Goal: Task Accomplishment & Management: Manage account settings

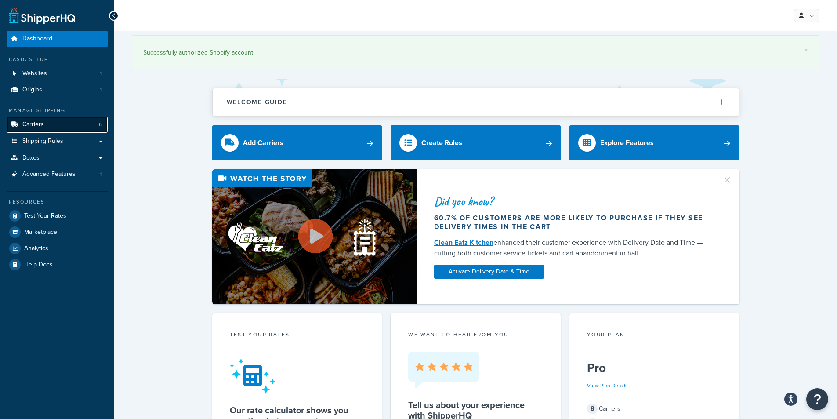
click at [62, 120] on link "Carriers 6" at bounding box center [57, 124] width 101 height 16
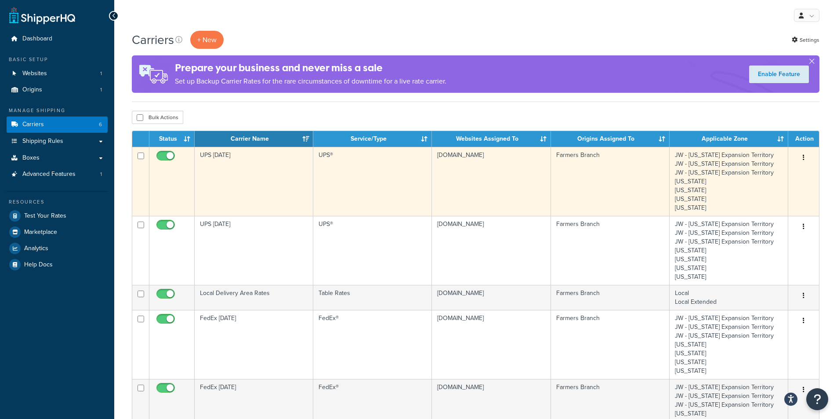
click at [804, 157] on icon "button" at bounding box center [804, 157] width 2 height 6
click at [758, 175] on link "Edit" at bounding box center [768, 175] width 69 height 18
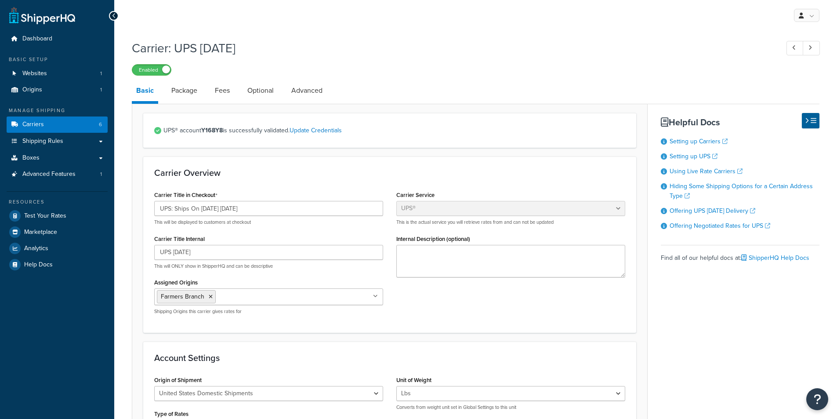
select select "ups"
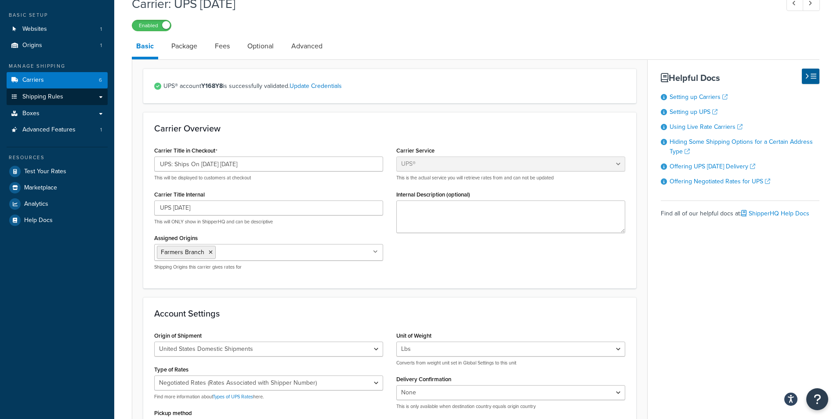
scroll to position [44, 0]
click at [62, 94] on span "Shipping Rules" at bounding box center [42, 97] width 41 height 7
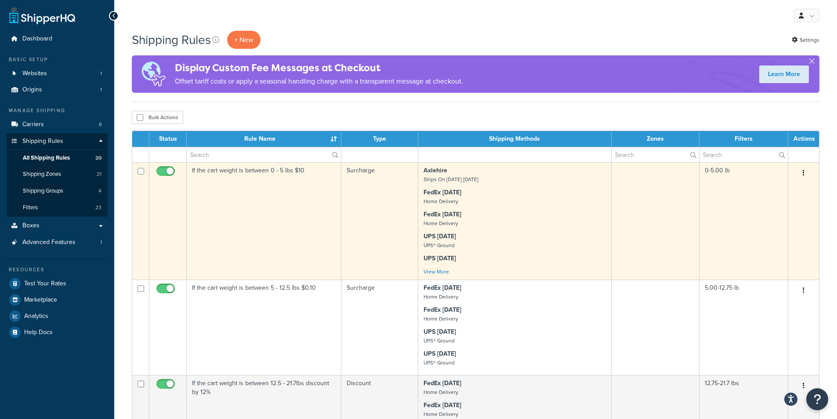
click at [801, 168] on button "button" at bounding box center [804, 173] width 12 height 14
click at [777, 193] on link "Edit" at bounding box center [774, 190] width 69 height 18
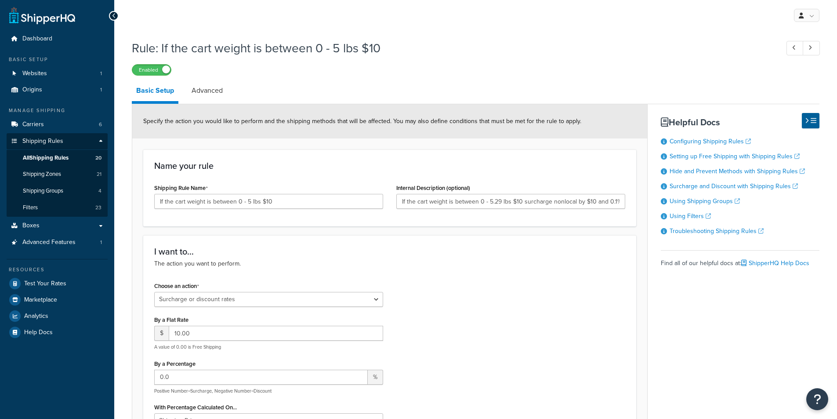
select select "SURCHARGE"
select select "LOCATION"
click at [52, 127] on link "Carriers 6" at bounding box center [57, 124] width 101 height 16
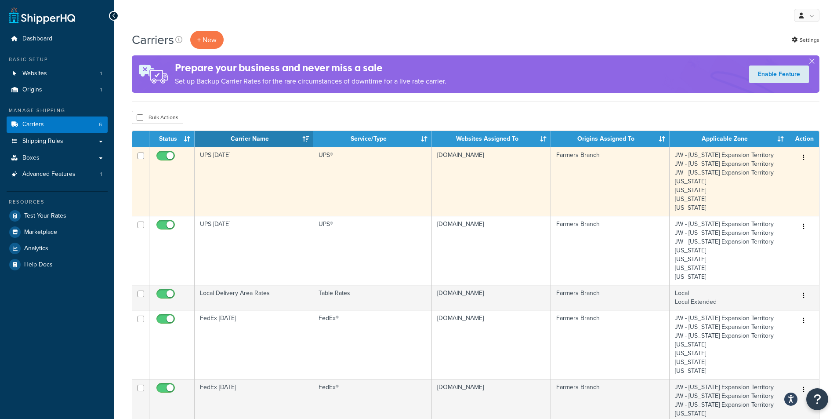
click at [807, 160] on button "button" at bounding box center [804, 158] width 12 height 14
click at [788, 172] on link "Edit" at bounding box center [768, 175] width 69 height 18
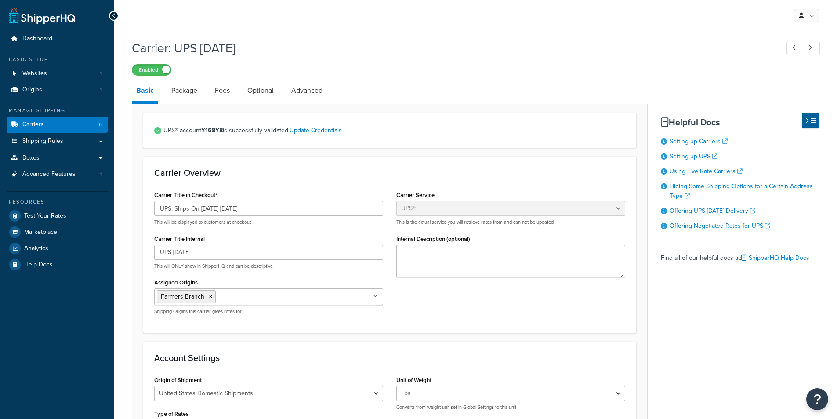
select select "ups"
click at [80, 136] on link "Shipping Rules" at bounding box center [57, 141] width 101 height 16
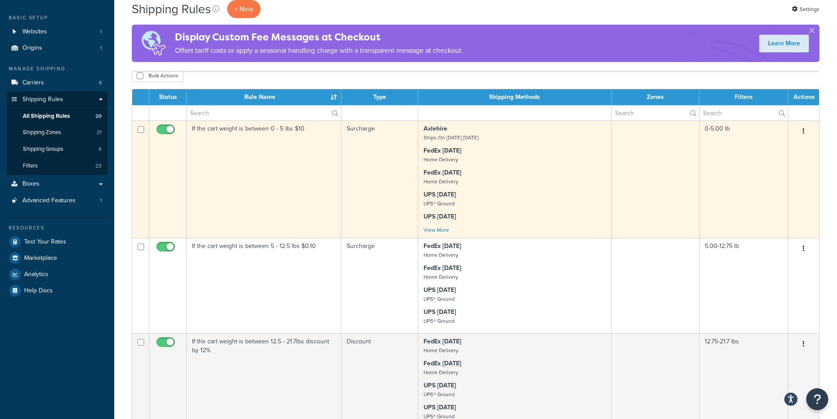
scroll to position [44, 0]
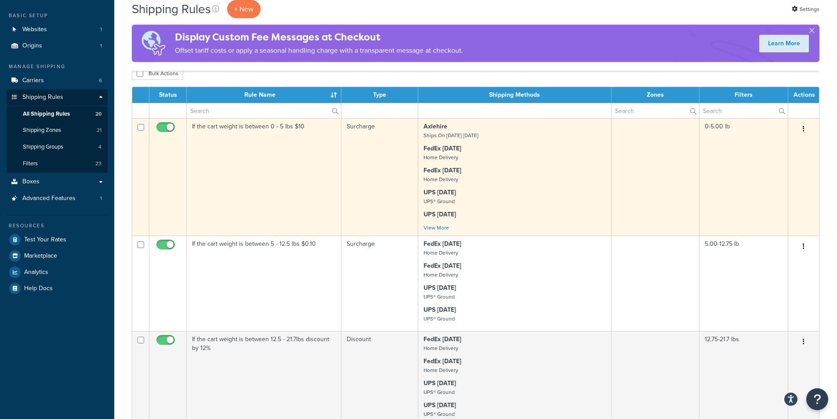
click at [804, 131] on icon "button" at bounding box center [804, 129] width 2 height 6
click at [786, 148] on link "Edit" at bounding box center [774, 146] width 69 height 18
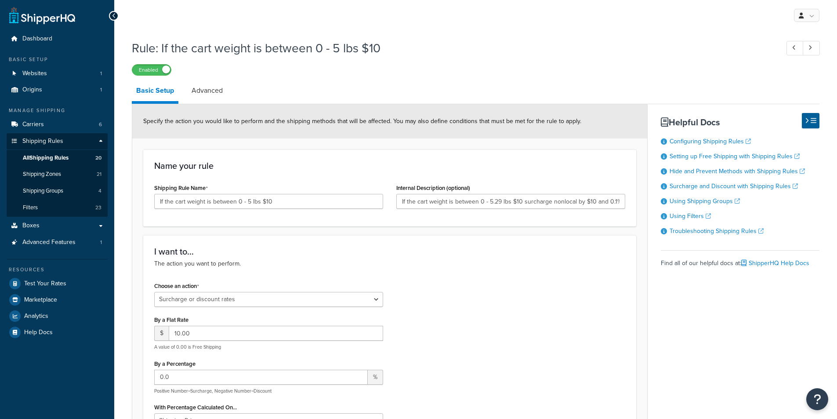
select select "SURCHARGE"
select select "LOCATION"
click at [97, 125] on link "Carriers 6" at bounding box center [57, 124] width 101 height 16
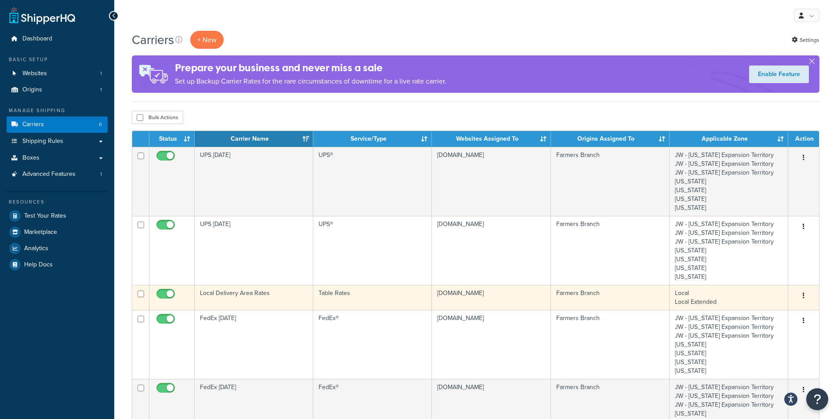
click at [803, 295] on icon "button" at bounding box center [804, 295] width 2 height 6
click at [777, 312] on link "Edit" at bounding box center [768, 313] width 69 height 18
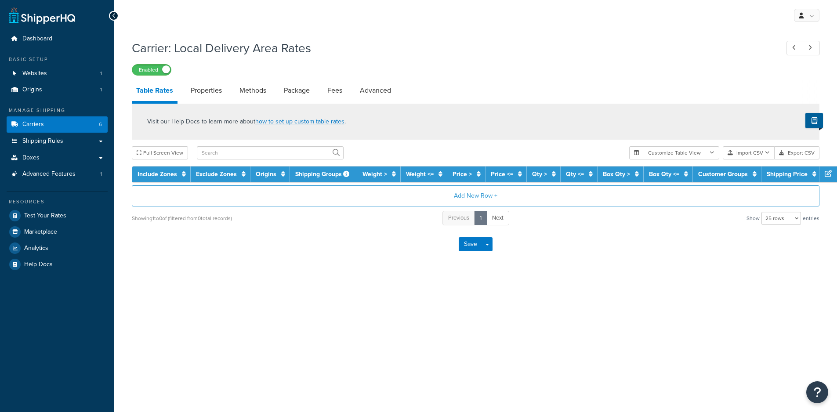
select select "25"
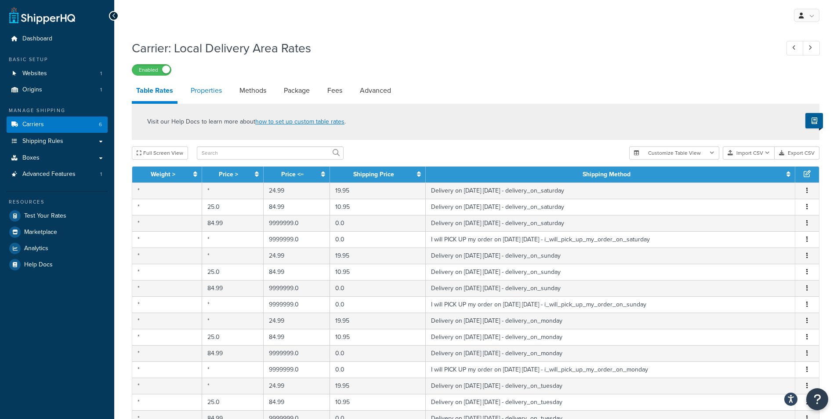
drag, startPoint x: 200, startPoint y: 87, endPoint x: 196, endPoint y: 89, distance: 4.7
click at [201, 87] on link "Properties" at bounding box center [206, 90] width 40 height 21
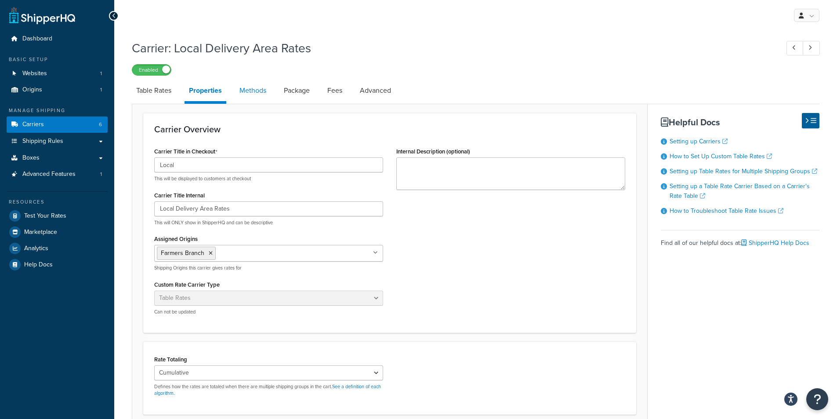
click at [251, 93] on link "Methods" at bounding box center [253, 90] width 36 height 21
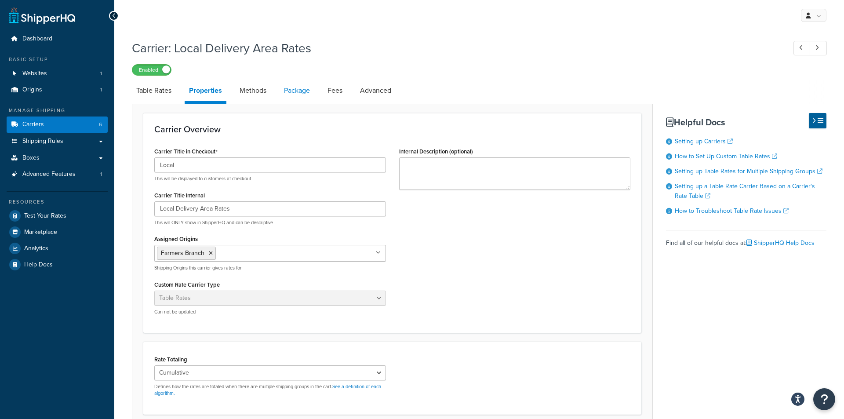
select select "25"
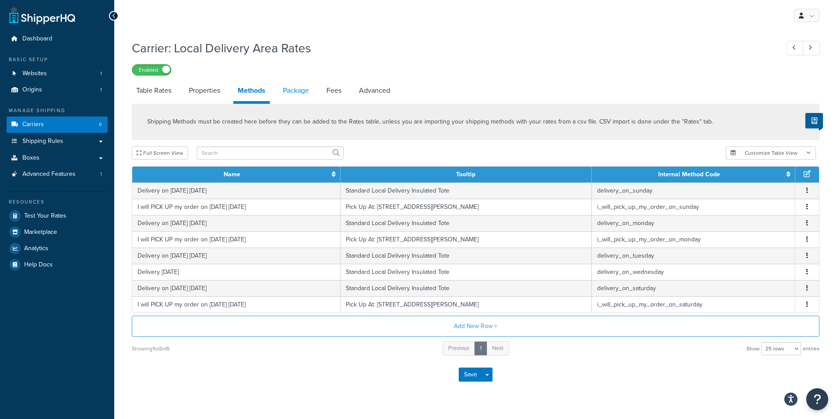
click at [308, 95] on link "Package" at bounding box center [296, 90] width 35 height 21
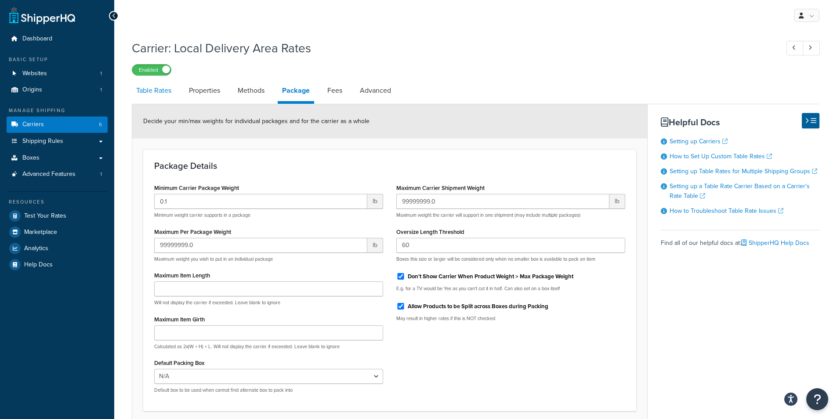
click at [167, 91] on link "Table Rates" at bounding box center [154, 90] width 44 height 21
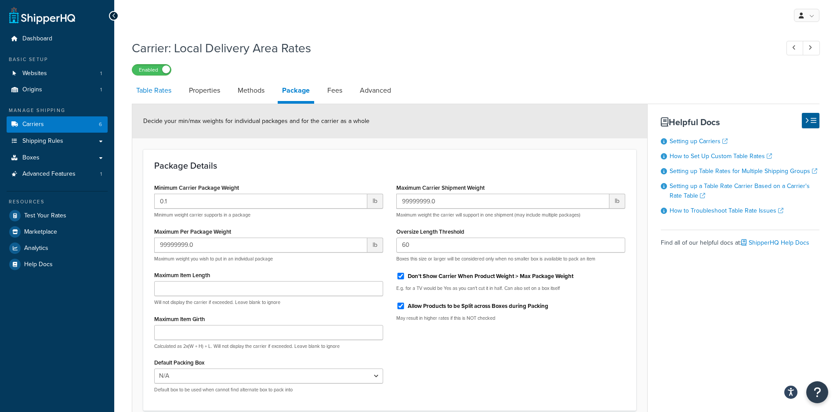
select select "25"
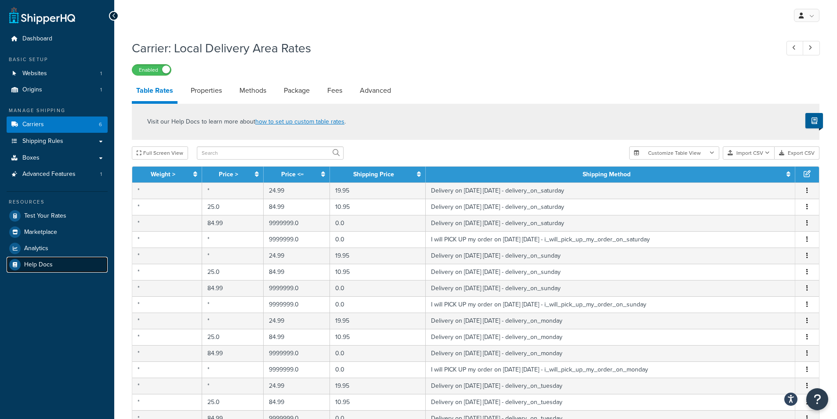
click at [63, 266] on link "Help Docs" at bounding box center [57, 265] width 101 height 16
click at [46, 124] on link "Carriers 6" at bounding box center [57, 124] width 101 height 16
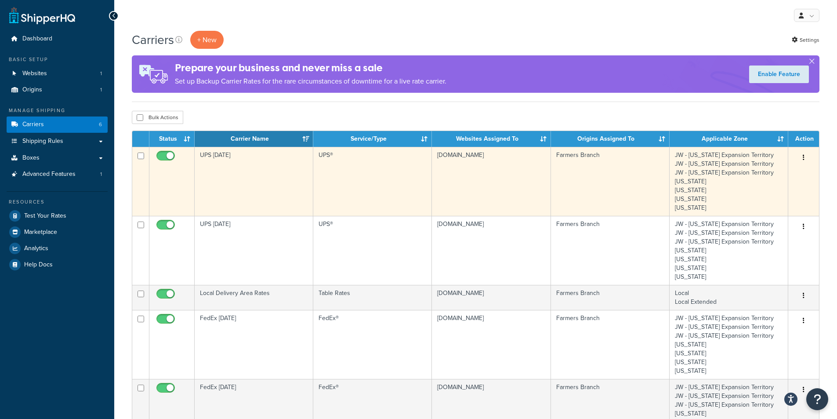
click at [804, 156] on icon "button" at bounding box center [804, 157] width 2 height 6
click at [775, 176] on link "Edit" at bounding box center [768, 175] width 69 height 18
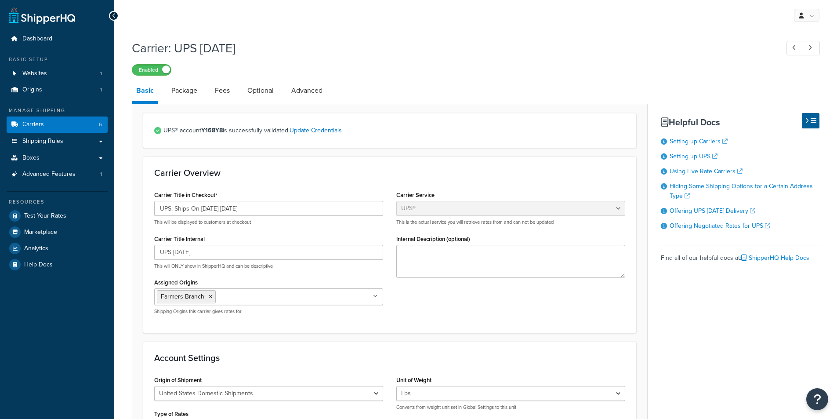
select select "ups"
